Goal: Task Accomplishment & Management: Complete application form

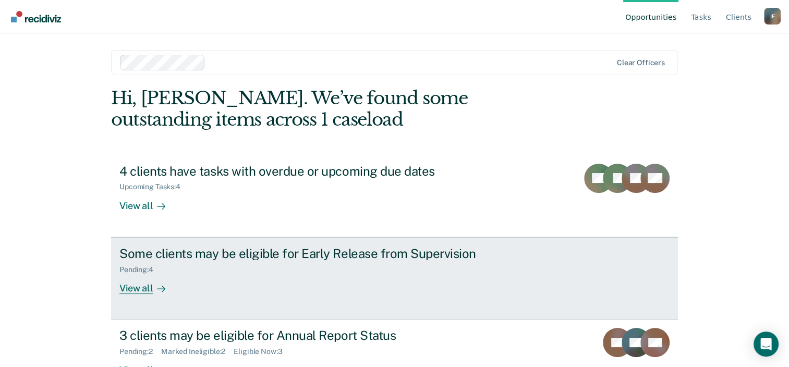
scroll to position [34, 0]
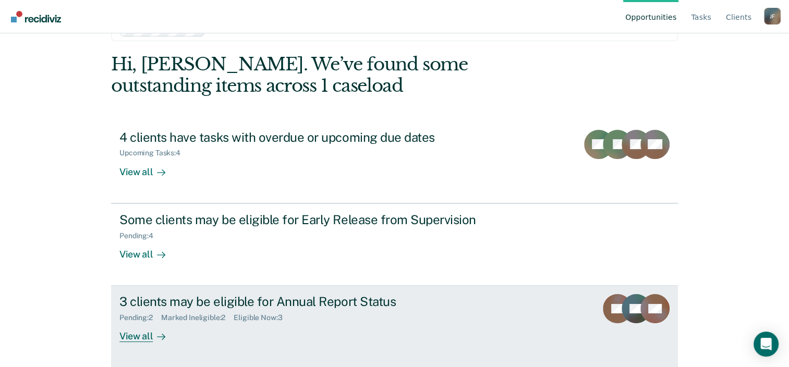
click at [204, 303] on div "3 clients may be eligible for Annual Report Status" at bounding box center [302, 301] width 366 height 15
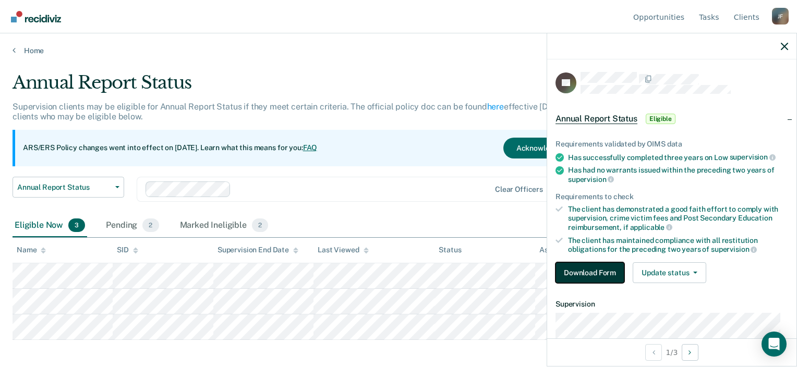
click at [555, 267] on button "Download Form" at bounding box center [589, 272] width 69 height 21
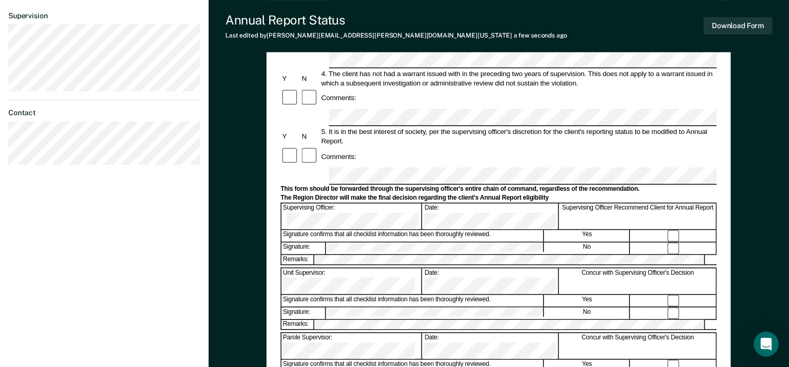
scroll to position [365, 0]
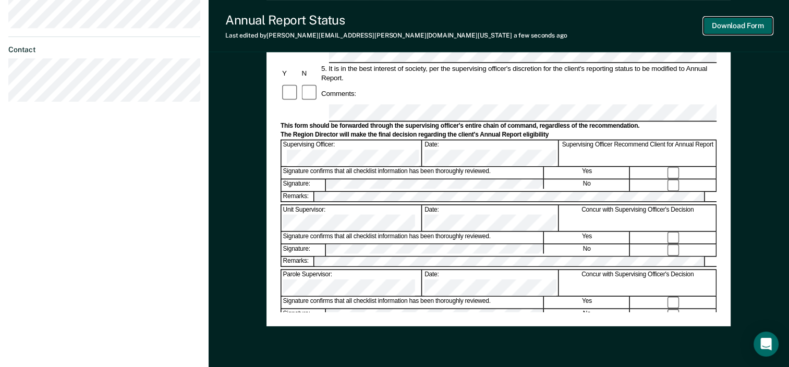
click at [741, 21] on button "Download Form" at bounding box center [737, 25] width 69 height 17
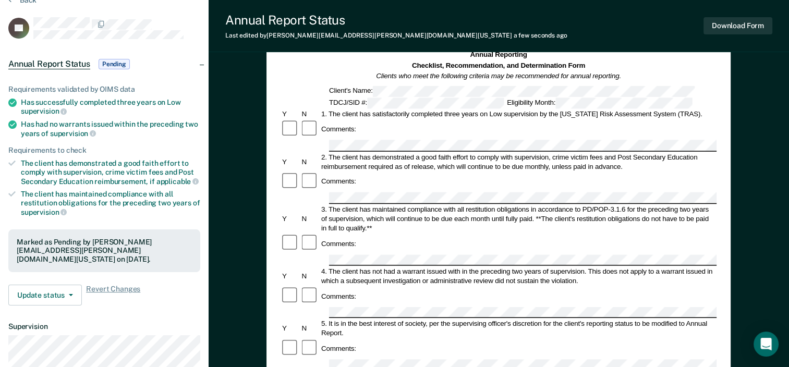
scroll to position [0, 0]
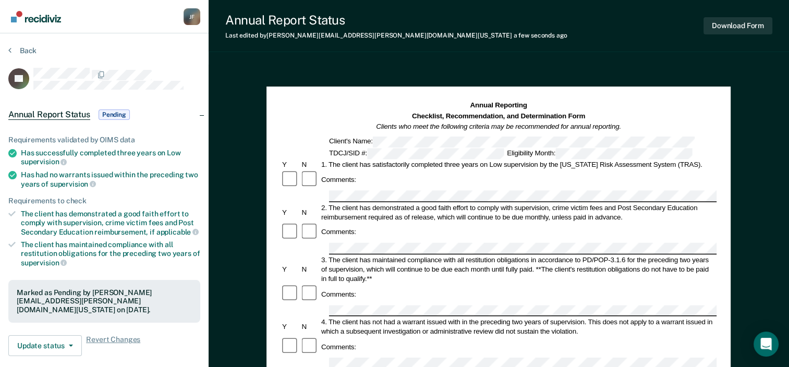
click at [21, 16] on img "Go to Recidiviz Home" at bounding box center [36, 16] width 50 height 11
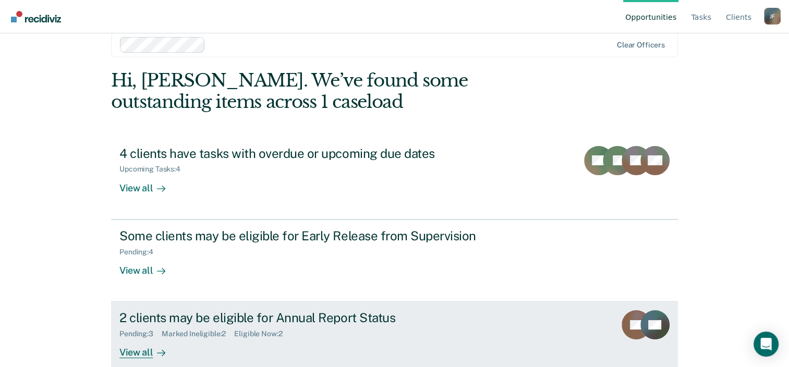
scroll to position [34, 0]
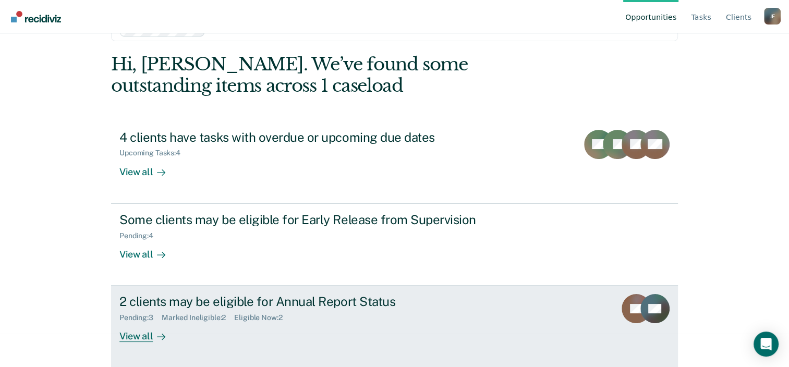
click at [221, 302] on div "2 clients may be eligible for Annual Report Status" at bounding box center [302, 301] width 366 height 15
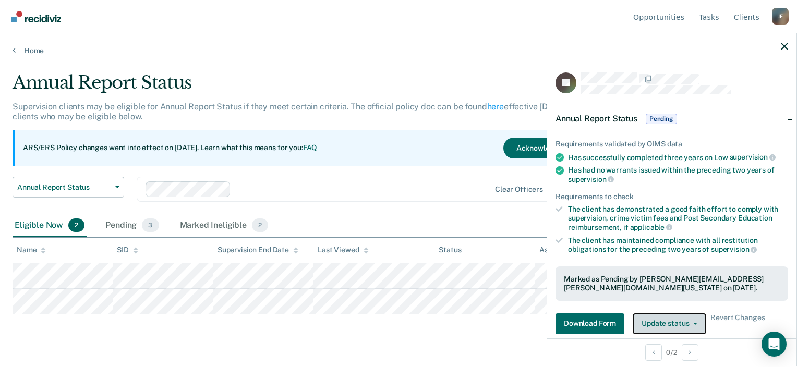
click at [683, 327] on button "Update status" at bounding box center [669, 323] width 74 height 21
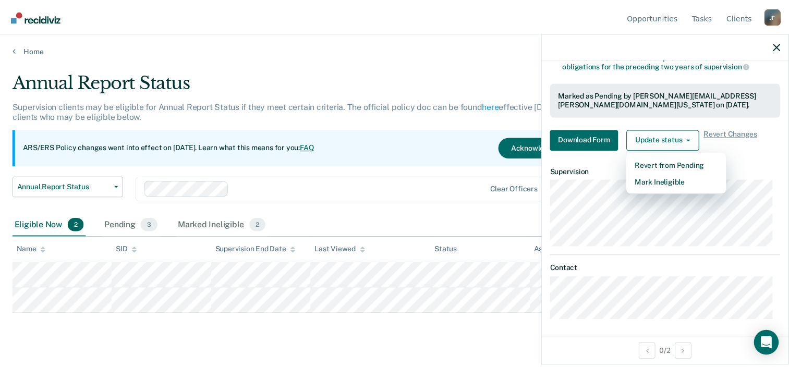
scroll to position [132, 0]
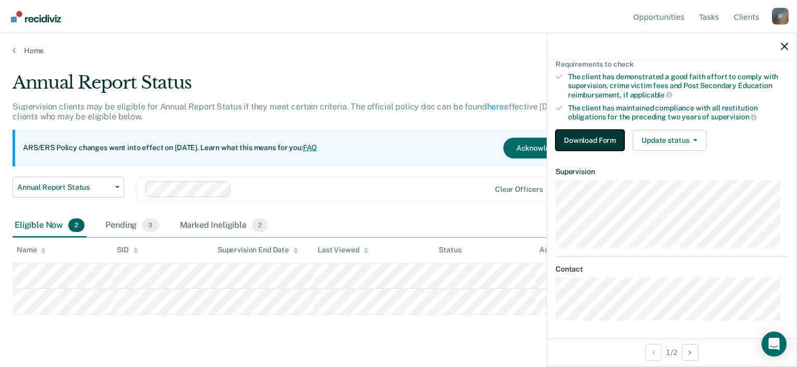
click at [595, 132] on button "Download Form" at bounding box center [589, 140] width 69 height 21
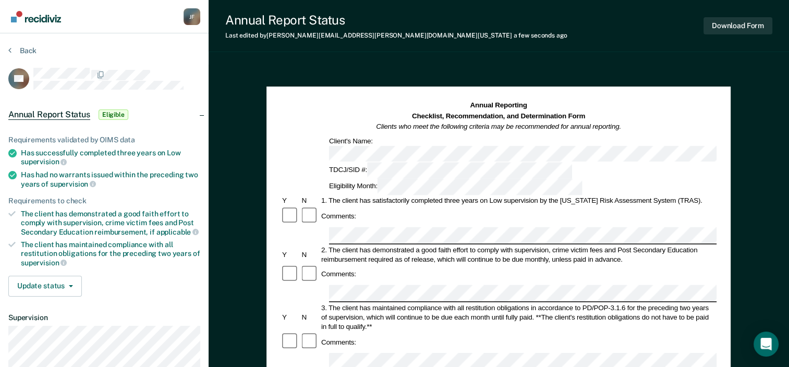
click at [300, 264] on div at bounding box center [309, 274] width 19 height 20
click at [281, 264] on div at bounding box center [290, 274] width 19 height 20
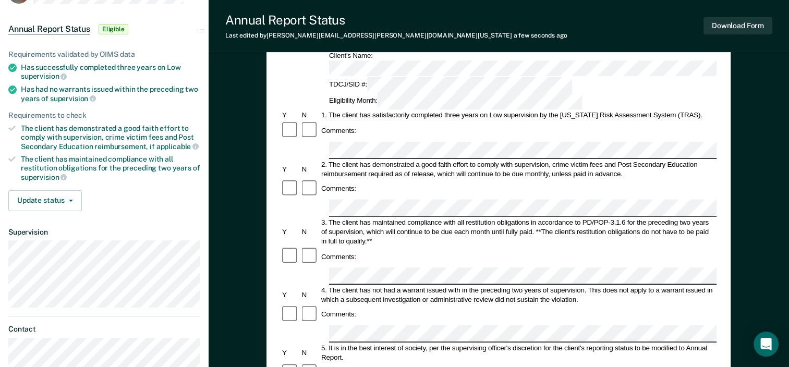
scroll to position [104, 0]
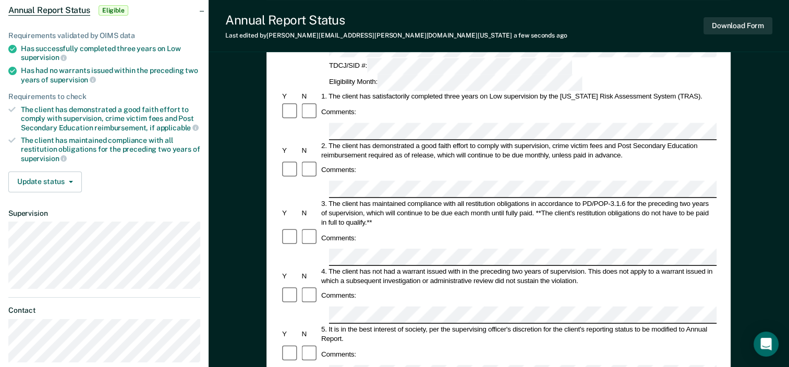
click at [378, 289] on form "Annual Reporting Checklist, Recommendation, and Determination Form Clients who …" at bounding box center [499, 363] width 436 height 735
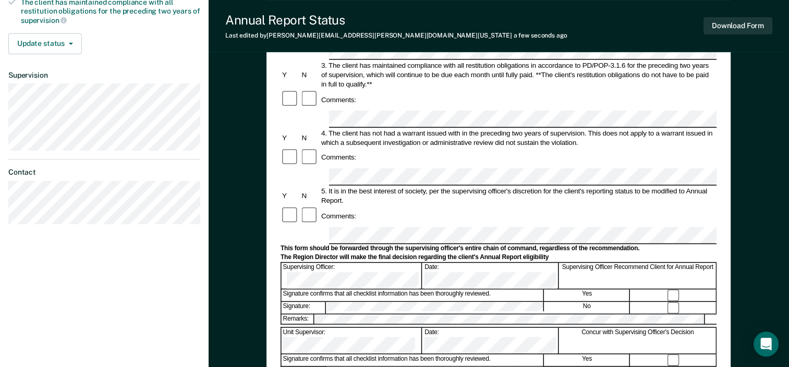
scroll to position [261, 0]
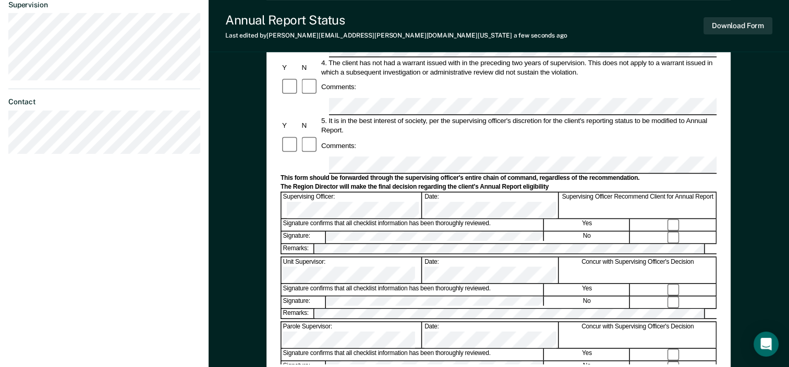
scroll to position [365, 0]
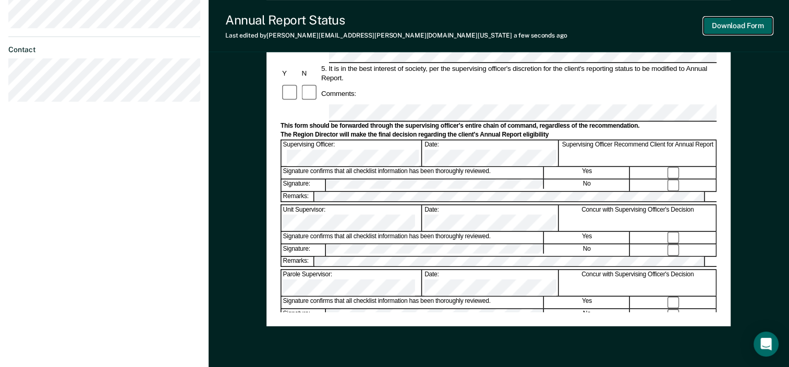
click at [742, 27] on button "Download Form" at bounding box center [737, 25] width 69 height 17
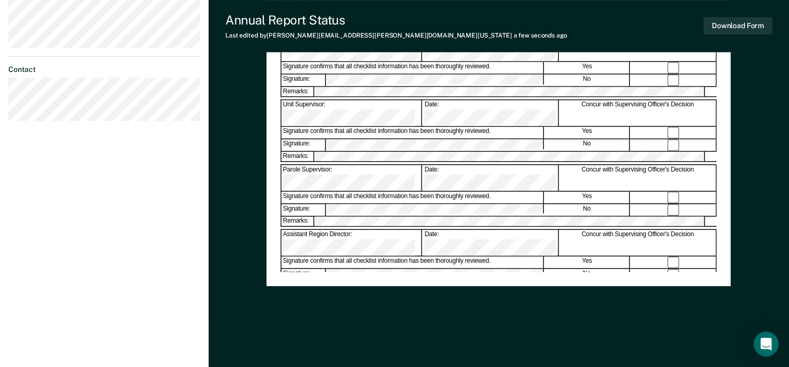
scroll to position [197, 0]
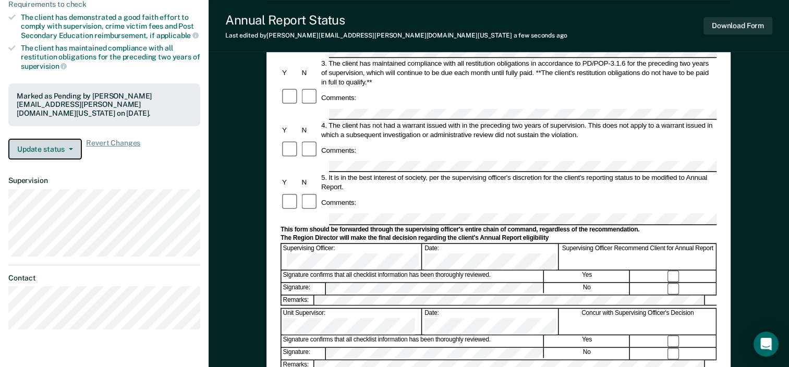
click at [43, 150] on button "Update status" at bounding box center [45, 149] width 74 height 21
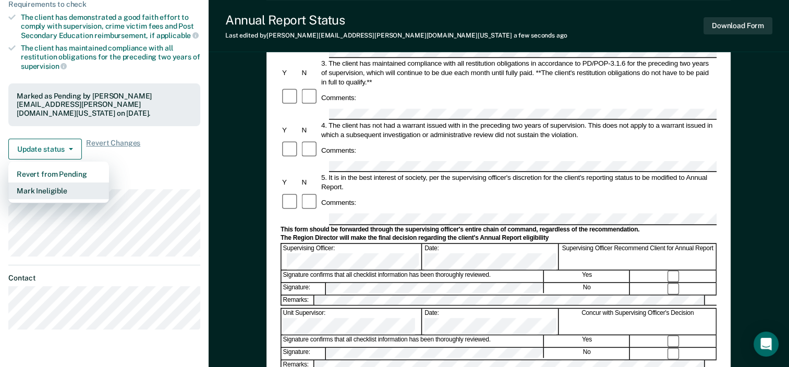
click at [43, 188] on button "Mark Ineligible" at bounding box center [58, 190] width 101 height 17
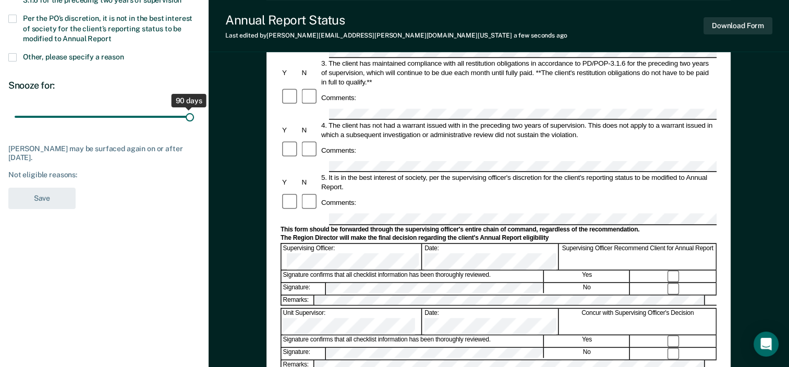
drag, startPoint x: 74, startPoint y: 117, endPoint x: 204, endPoint y: 123, distance: 130.5
type input "90"
click at [194, 123] on input "range" at bounding box center [104, 117] width 179 height 18
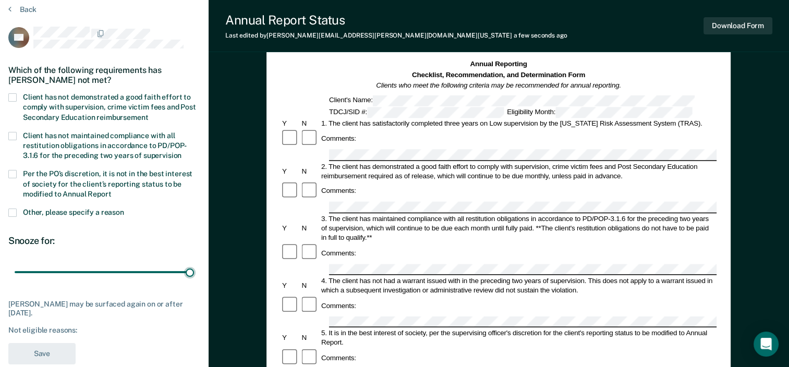
scroll to position [40, 0]
click at [17, 99] on label "Client has not demonstrated a good faith effort to comply with supervision, cri…" at bounding box center [104, 109] width 192 height 30
click at [148, 115] on input "Client has not demonstrated a good faith effort to comply with supervision, cri…" at bounding box center [148, 115] width 0 height 0
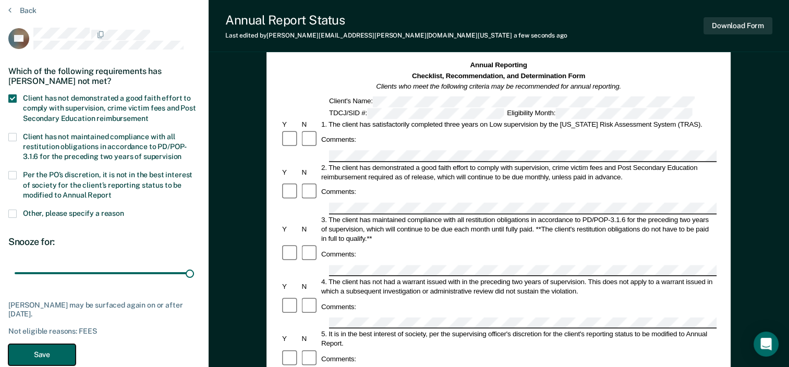
click at [33, 352] on button "Save" at bounding box center [41, 354] width 67 height 21
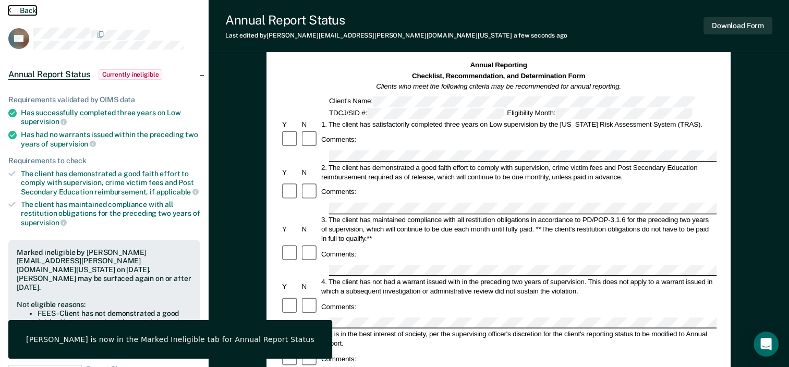
click at [26, 11] on button "Back" at bounding box center [22, 10] width 28 height 9
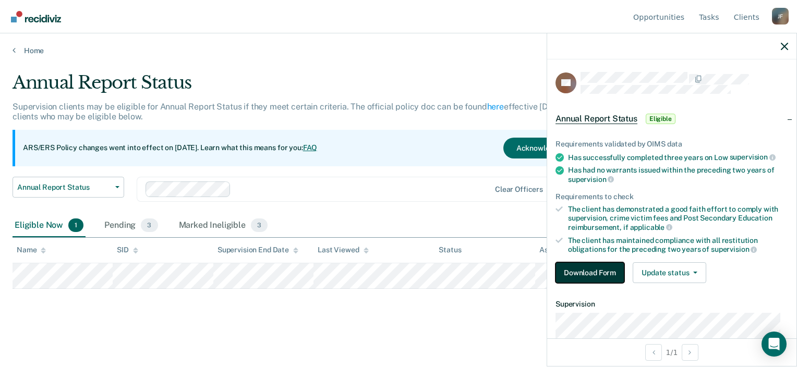
click at [565, 271] on button "Download Form" at bounding box center [589, 272] width 69 height 21
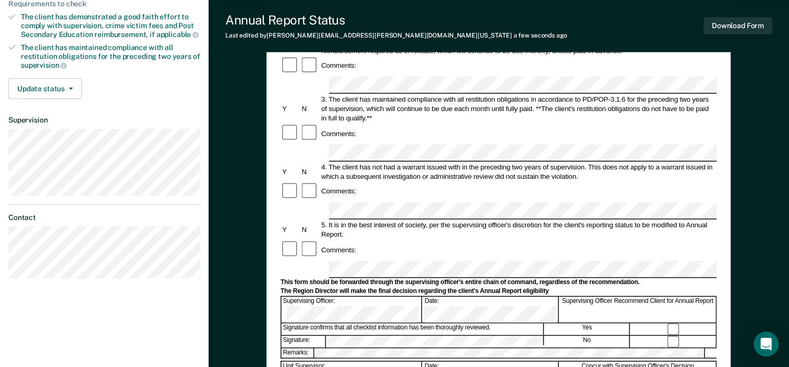
scroll to position [313, 0]
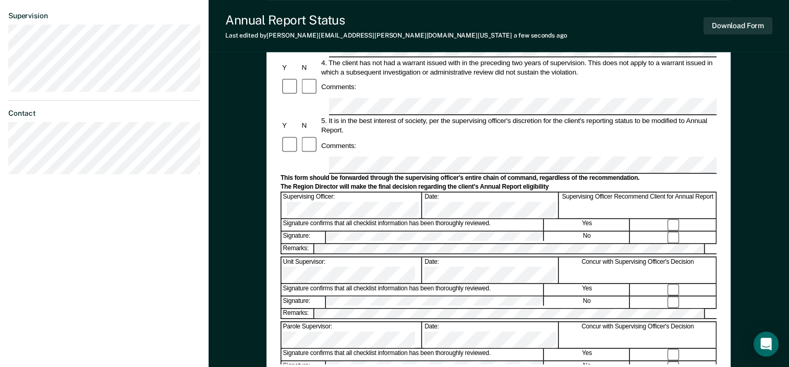
click at [762, 27] on button "Download Form" at bounding box center [737, 25] width 69 height 17
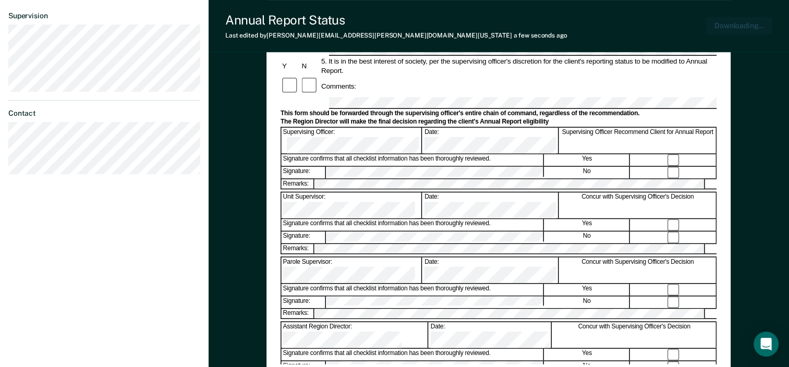
scroll to position [372, 0]
